Goal: Task Accomplishment & Management: Manage account settings

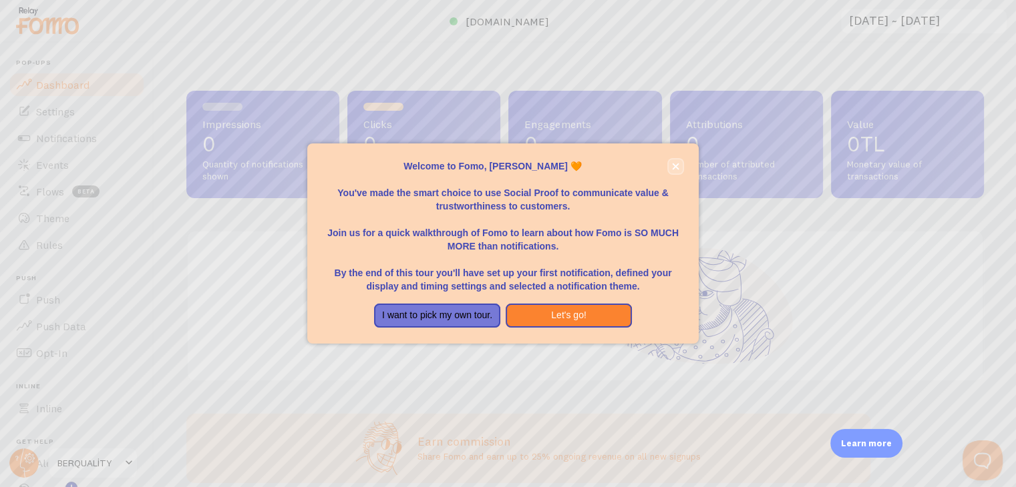
click at [678, 164] on icon "close," at bounding box center [675, 166] width 7 height 7
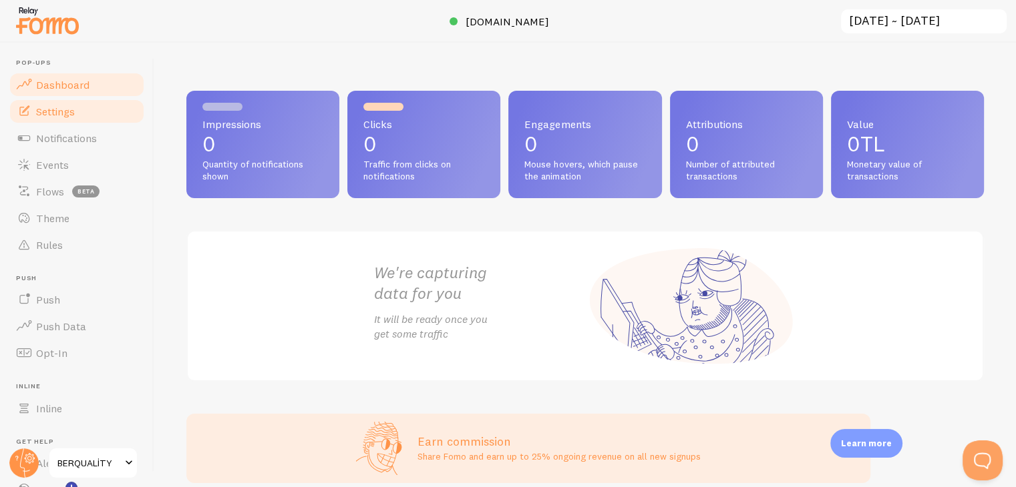
click at [73, 109] on span "Settings" at bounding box center [55, 111] width 39 height 13
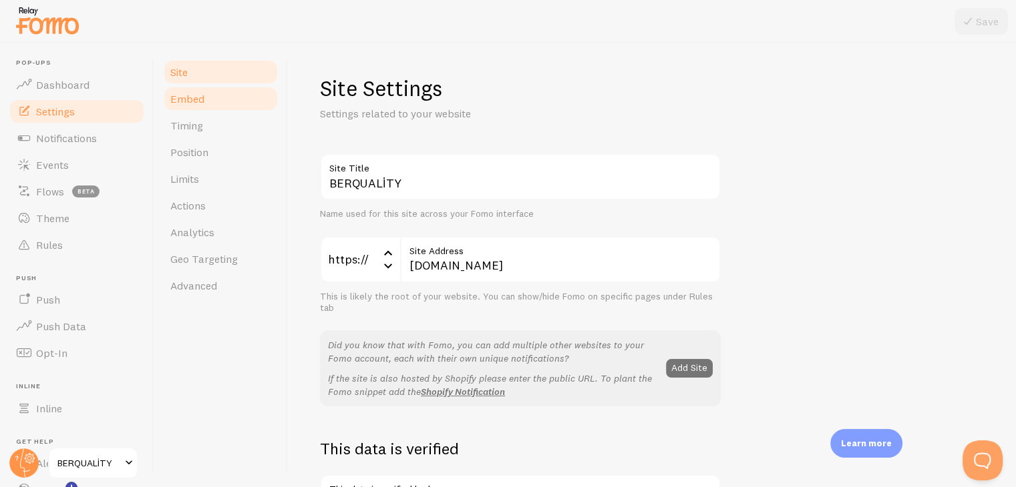
click at [184, 108] on link "Embed" at bounding box center [220, 98] width 117 height 27
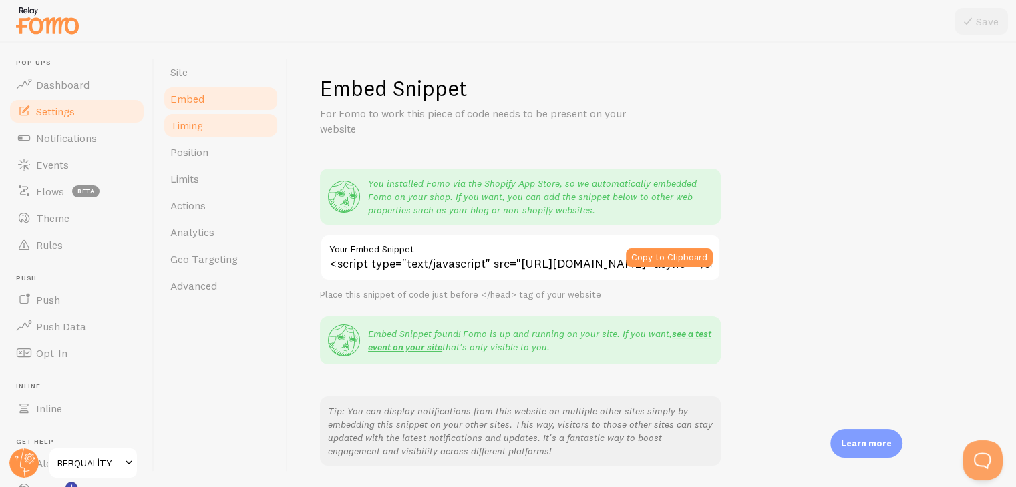
click at [187, 129] on span "Timing" at bounding box center [186, 125] width 33 height 13
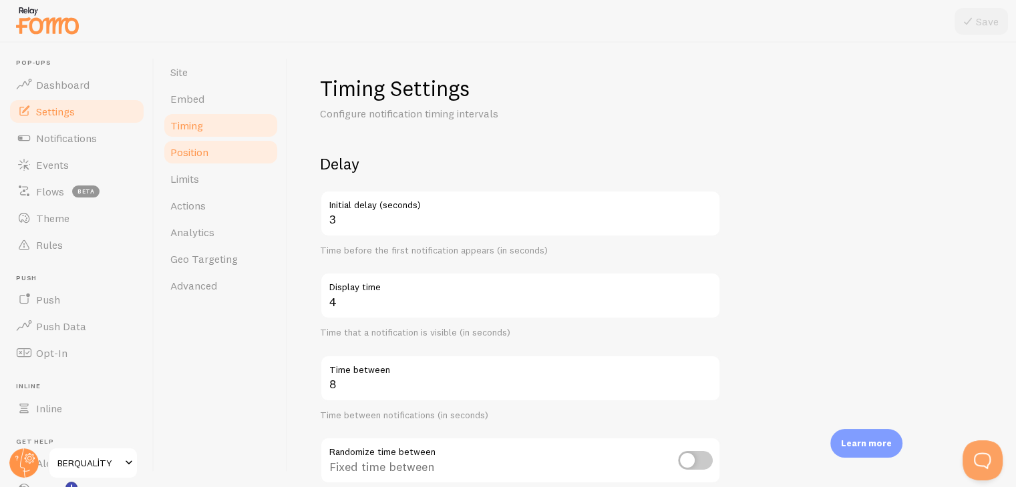
click at [187, 157] on span "Position" at bounding box center [189, 152] width 38 height 13
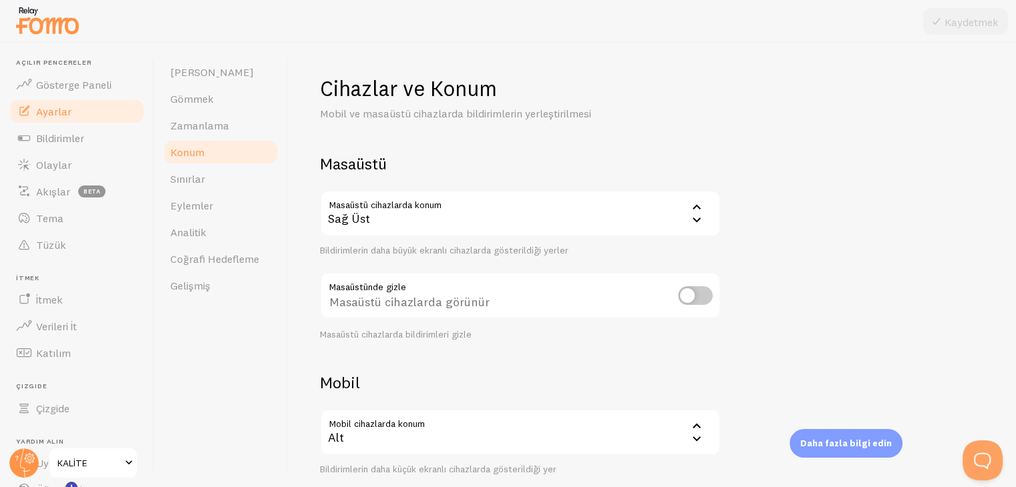
click at [836, 161] on div "Cihazlar ve Konum Mobil ve masaüstü cihazlarda bildirimlerin yerleştirilmesi Ma…" at bounding box center [652, 317] width 664 height 485
click at [97, 91] on font "Gösterge Paneli" at bounding box center [73, 84] width 75 height 13
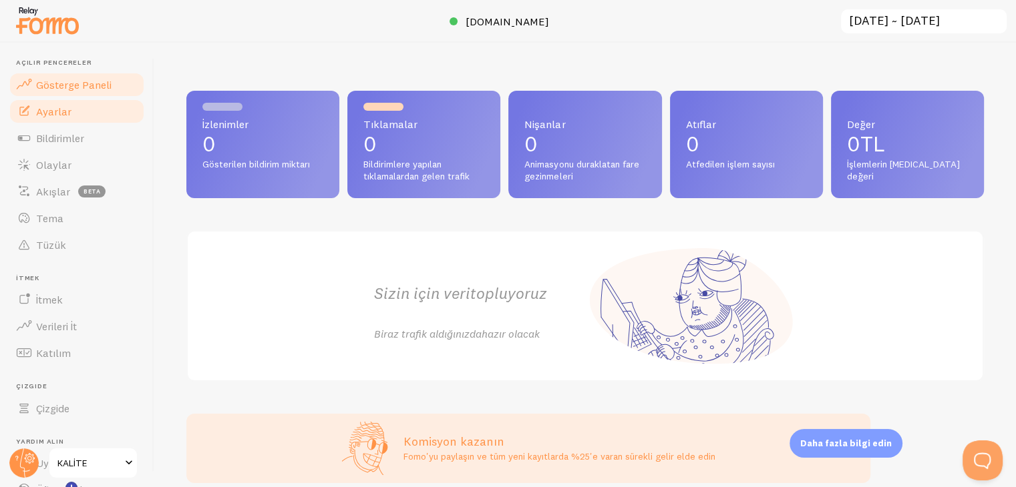
click at [67, 114] on font "Ayarlar" at bounding box center [53, 111] width 35 height 13
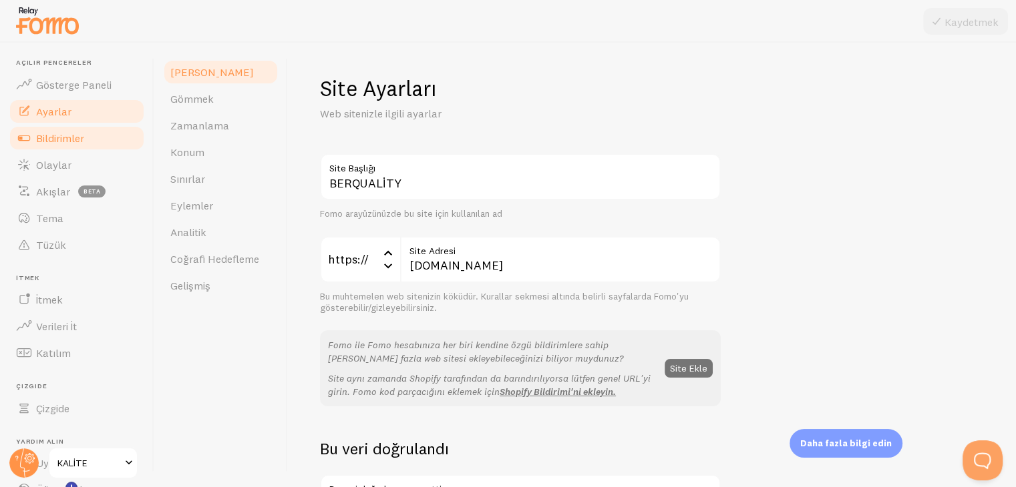
click at [66, 141] on font "Bildirimler" at bounding box center [60, 138] width 48 height 13
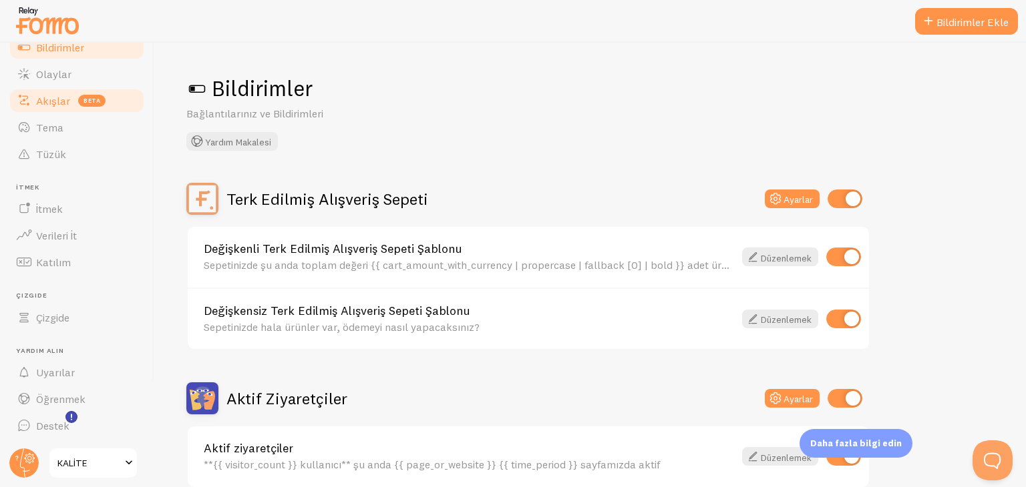
scroll to position [91, 0]
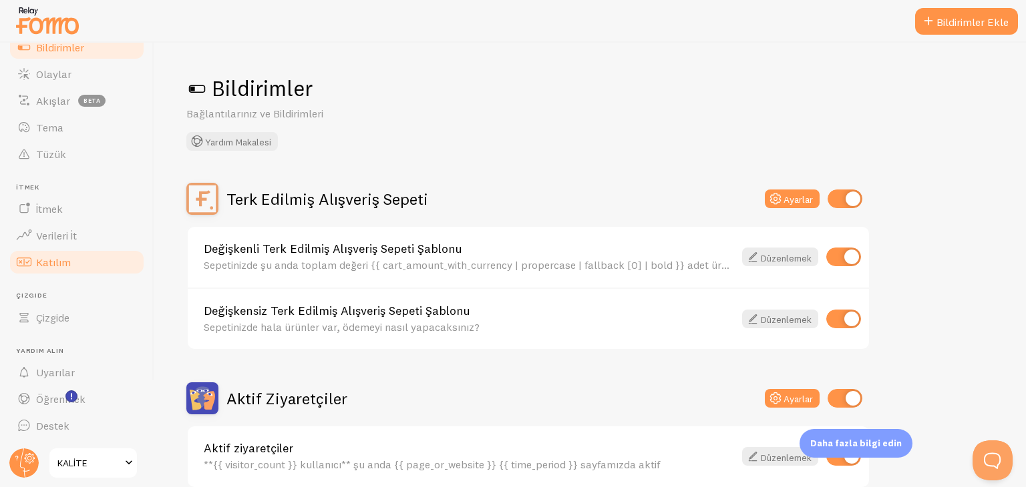
click at [65, 268] on font "Katılım" at bounding box center [53, 262] width 35 height 13
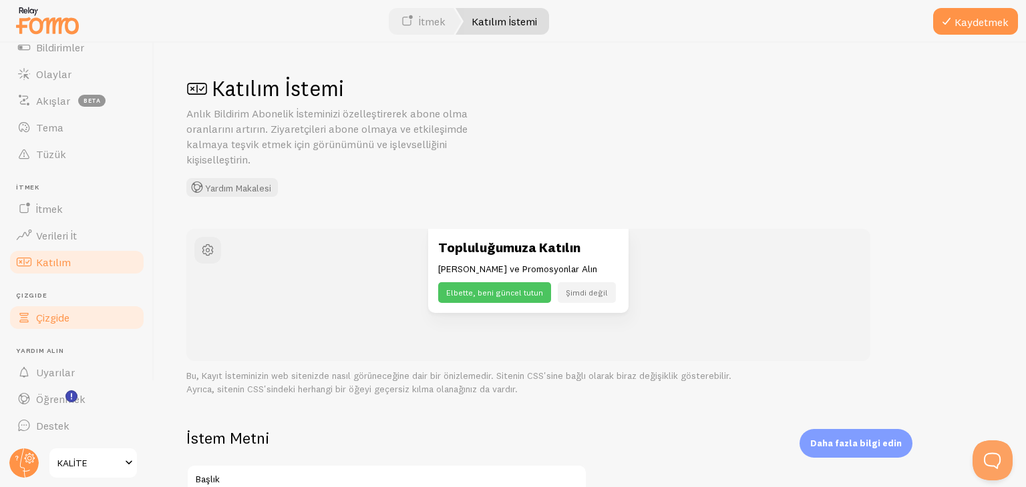
click at [61, 314] on font "Çizgide" at bounding box center [52, 317] width 33 height 13
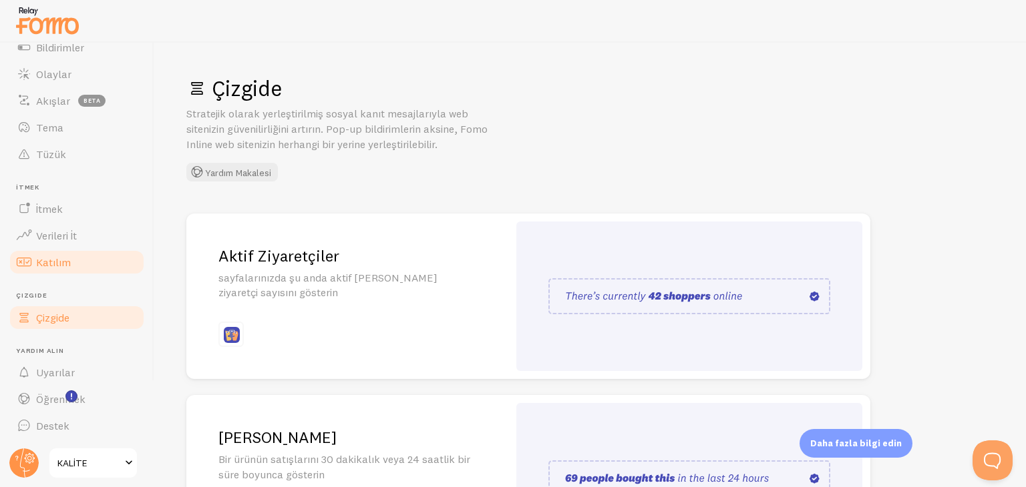
click at [77, 260] on link "Katılım" at bounding box center [77, 262] width 138 height 27
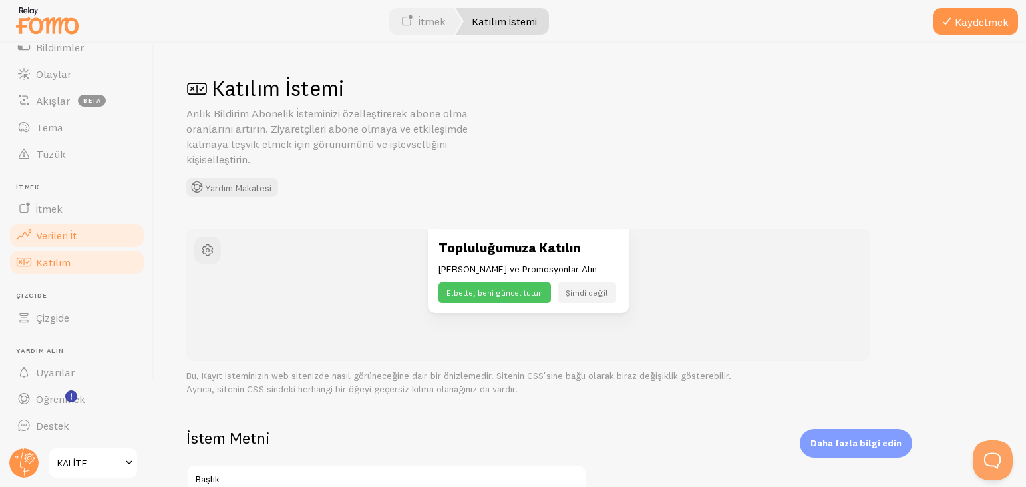
click at [77, 240] on font "Verileri İt" at bounding box center [56, 235] width 41 height 13
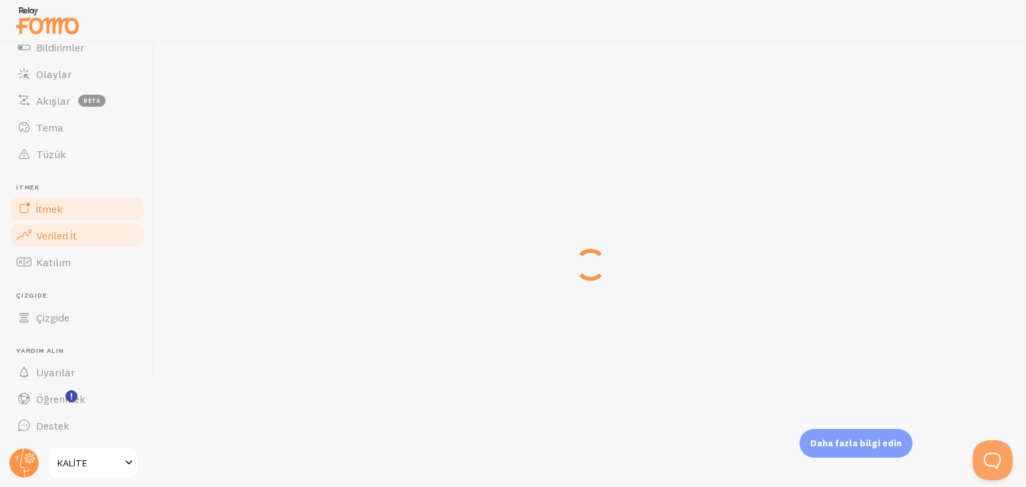
click at [73, 212] on link "İtmek" at bounding box center [77, 209] width 138 height 27
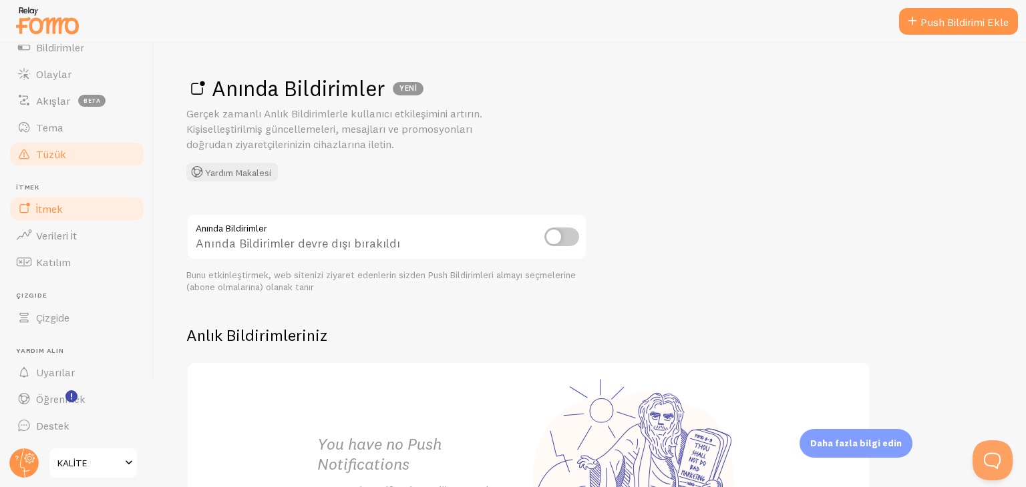
click at [62, 154] on font "Tüzük" at bounding box center [51, 154] width 30 height 13
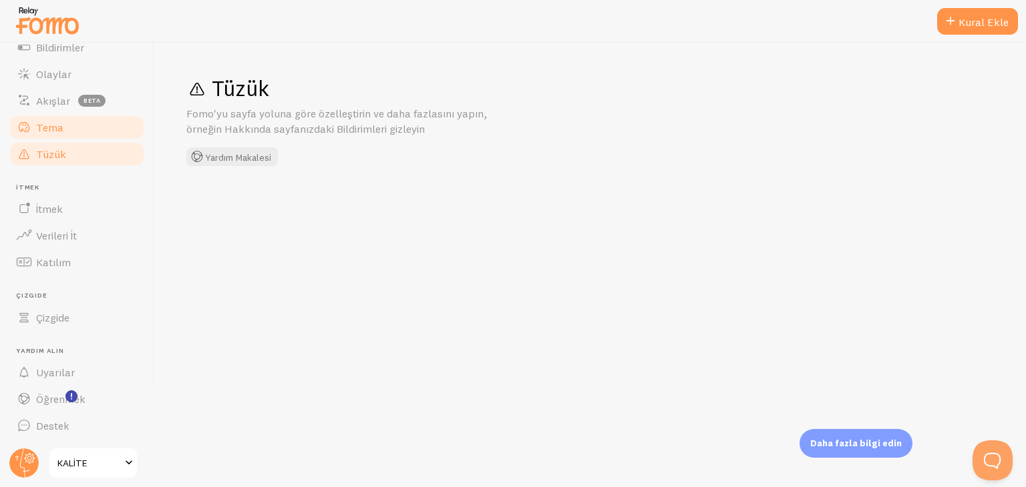
click at [61, 132] on font "Tema" at bounding box center [49, 127] width 27 height 13
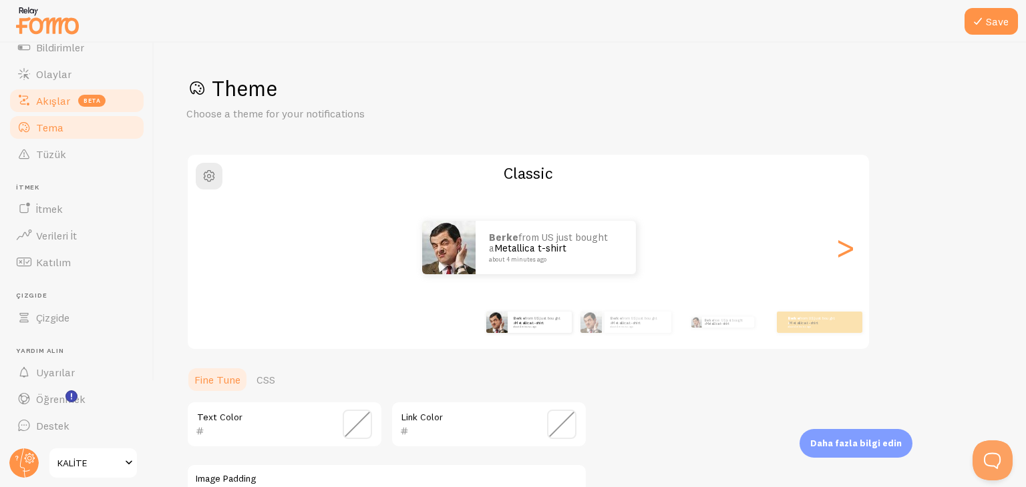
click at [57, 105] on font "Akışlar" at bounding box center [53, 100] width 34 height 13
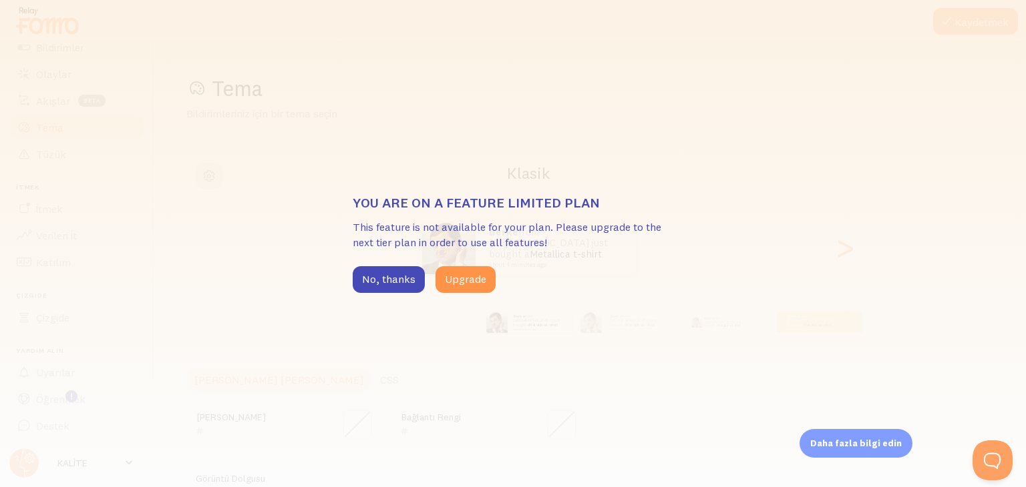
click at [59, 86] on div "You are on a feature limited plan This feature is not available for your plan. …" at bounding box center [513, 243] width 1026 height 487
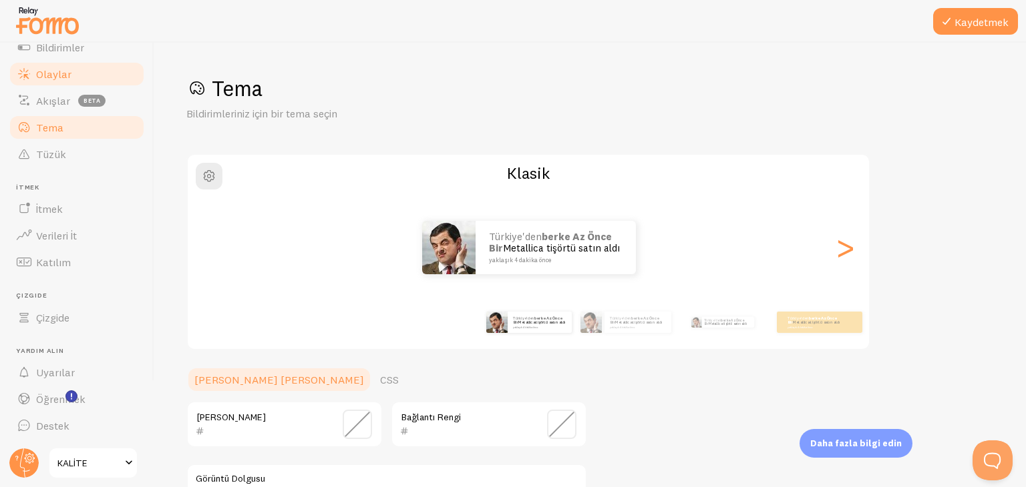
click at [63, 81] on link "Olaylar" at bounding box center [77, 74] width 138 height 27
